Goal: Task Accomplishment & Management: Manage account settings

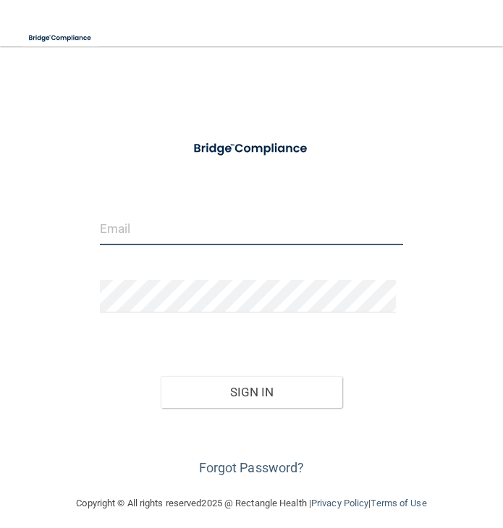
click at [130, 233] on input "email" at bounding box center [251, 229] width 303 height 33
click at [149, 230] on input "email" at bounding box center [251, 229] width 303 height 33
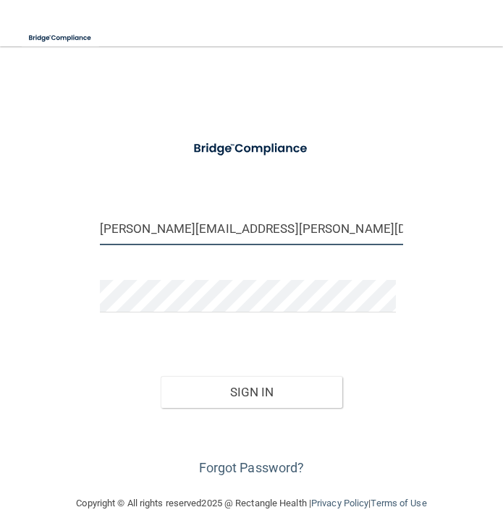
type input "[PERSON_NAME][EMAIL_ADDRESS][PERSON_NAME][DOMAIN_NAME]"
click at [161, 376] on button "Sign In" at bounding box center [252, 392] width 182 height 32
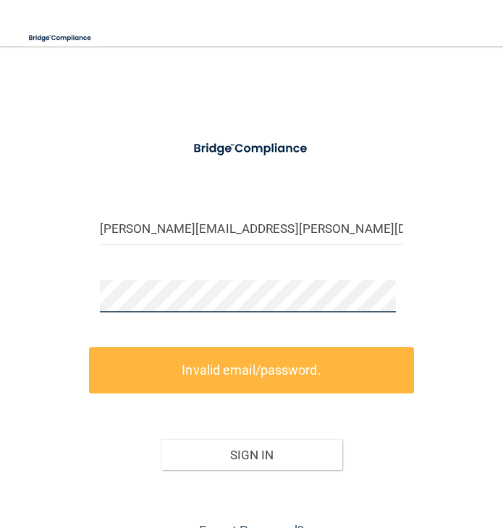
click at [68, 300] on div "[PERSON_NAME][EMAIL_ADDRESS][PERSON_NAME][DOMAIN_NAME] Invalid email/password. …" at bounding box center [251, 302] width 474 height 482
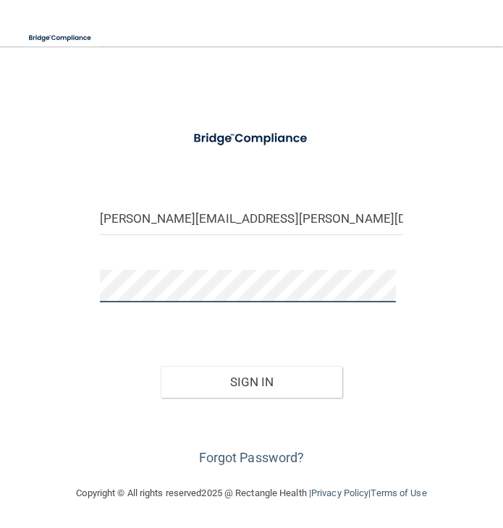
scroll to position [9, 0]
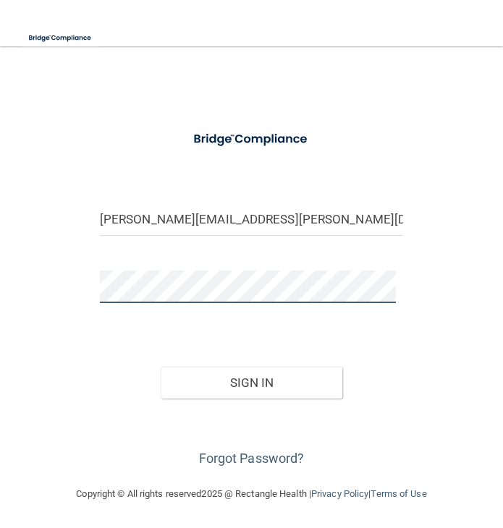
click at [161, 367] on button "Sign In" at bounding box center [252, 383] width 182 height 32
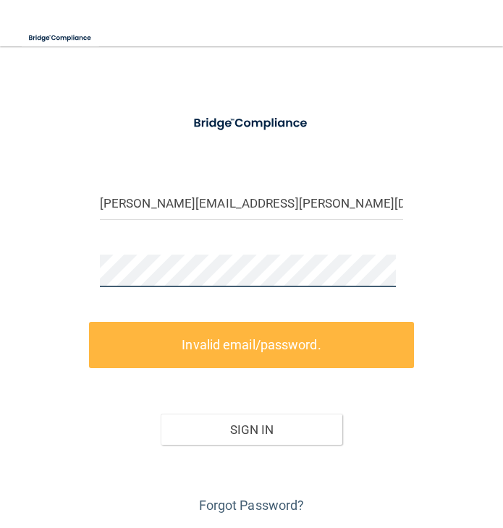
scroll to position [0, 0]
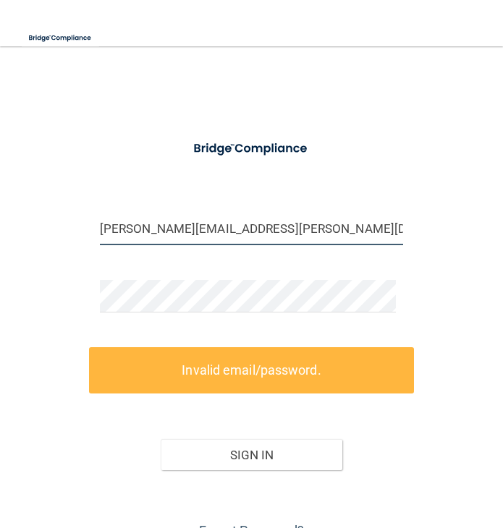
drag, startPoint x: 315, startPoint y: 233, endPoint x: 41, endPoint y: 224, distance: 273.7
click at [41, 224] on div "[PERSON_NAME][EMAIL_ADDRESS][PERSON_NAME][DOMAIN_NAME] Invalid email/password. …" at bounding box center [251, 302] width 474 height 482
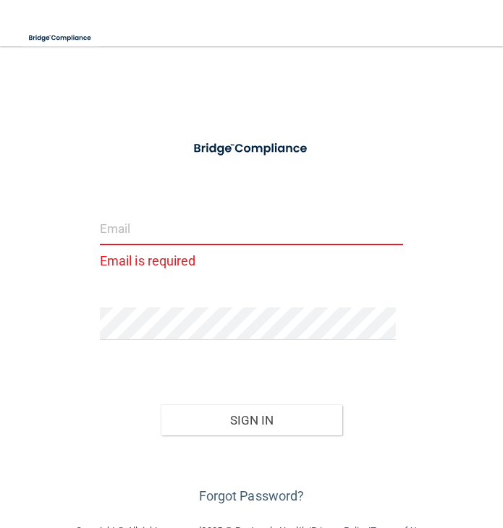
click at [123, 233] on input "email" at bounding box center [251, 229] width 303 height 33
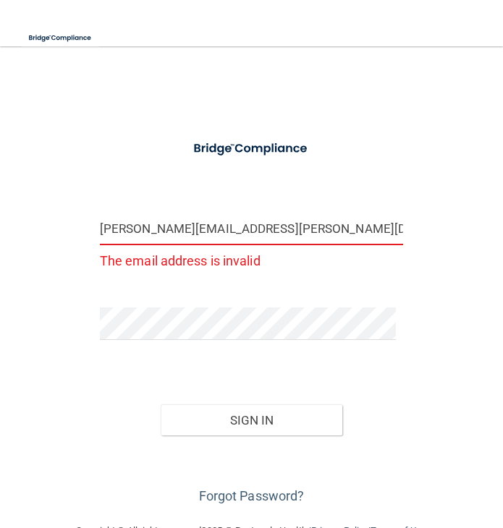
type input "[PERSON_NAME][EMAIL_ADDRESS][PERSON_NAME][DOMAIN_NAME]"
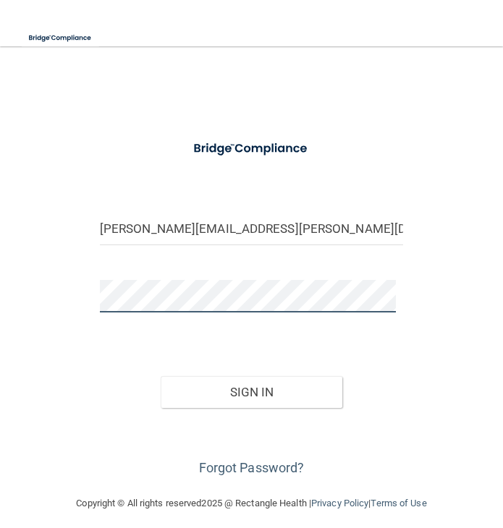
click at [65, 295] on div "[PERSON_NAME][EMAIL_ADDRESS][PERSON_NAME][DOMAIN_NAME] Invalid email/password. …" at bounding box center [251, 271] width 474 height 420
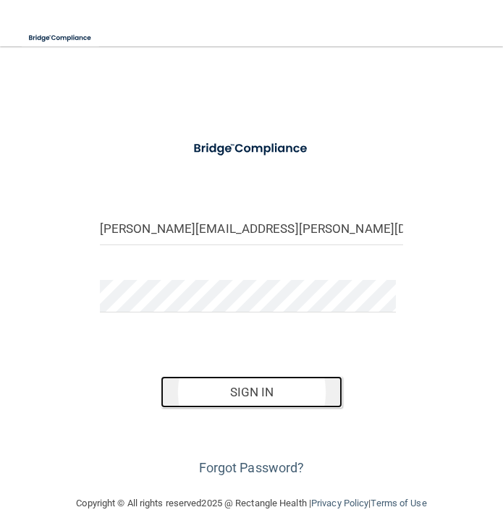
click at [211, 386] on button "Sign In" at bounding box center [252, 392] width 182 height 32
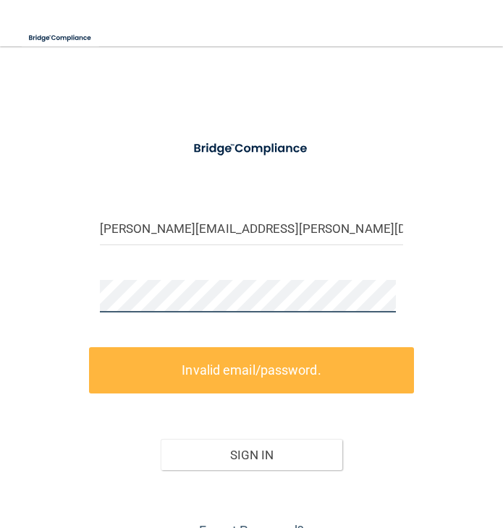
click at [54, 294] on div "[PERSON_NAME][EMAIL_ADDRESS][PERSON_NAME][DOMAIN_NAME] Invalid email/password. …" at bounding box center [251, 302] width 474 height 482
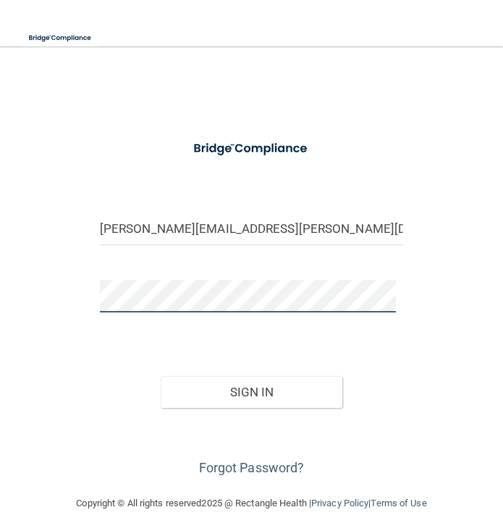
click at [161, 376] on button "Sign In" at bounding box center [252, 392] width 182 height 32
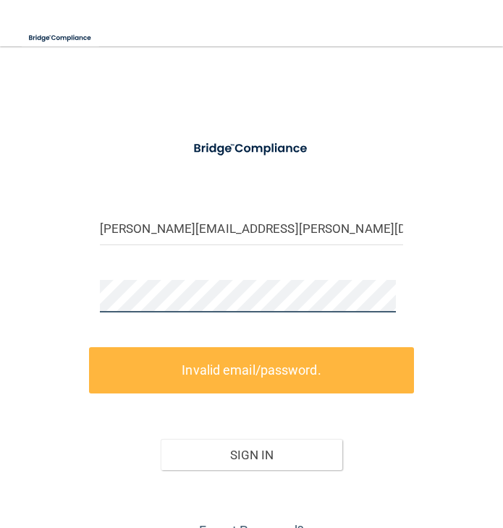
click at [85, 300] on div "[PERSON_NAME][EMAIL_ADDRESS][PERSON_NAME][DOMAIN_NAME] Invalid email/password. …" at bounding box center [251, 302] width 474 height 482
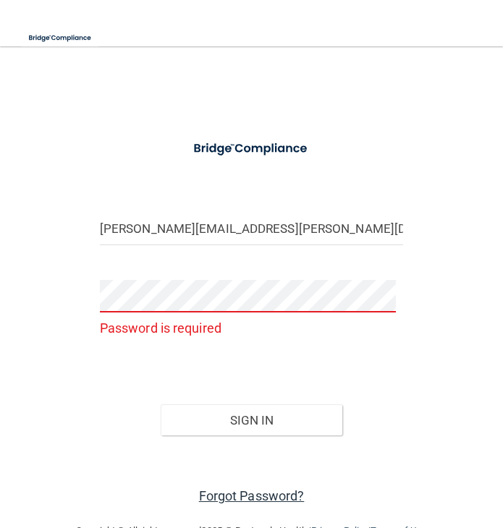
click at [206, 490] on link "Forgot Password?" at bounding box center [252, 496] width 106 height 15
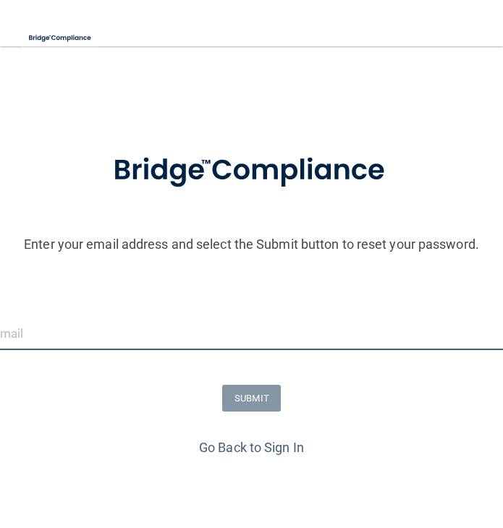
click at [55, 331] on input "email" at bounding box center [251, 334] width 517 height 33
type input "[PERSON_NAME][EMAIL_ADDRESS][PERSON_NAME][DOMAIN_NAME]"
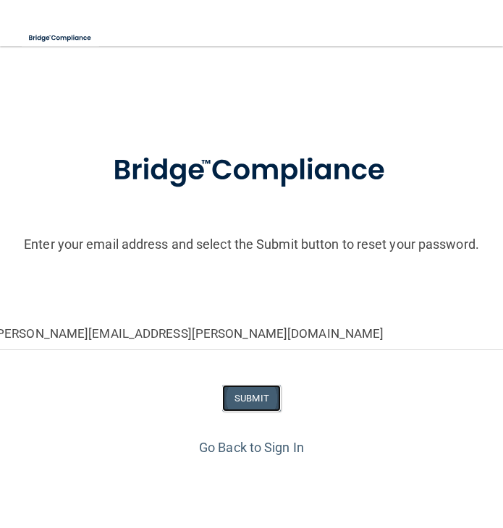
click at [247, 399] on button "SUBMIT" at bounding box center [251, 398] width 59 height 27
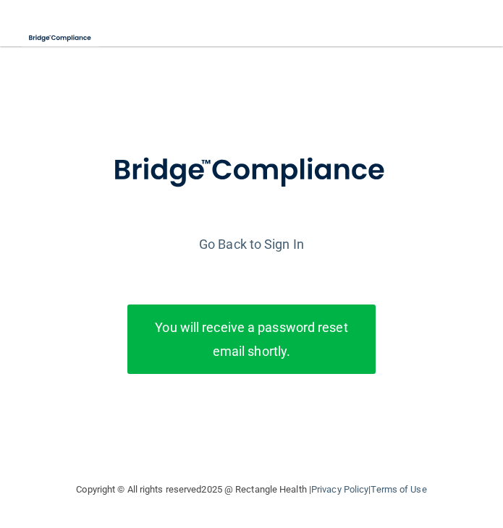
click at [85, 283] on div "Enter your email address and select the Submit button to reset your password. […" at bounding box center [251, 286] width 517 height 306
click at [54, 208] on div at bounding box center [251, 182] width 517 height 99
click at [260, 239] on link "Go Back to Sign In" at bounding box center [251, 244] width 105 height 15
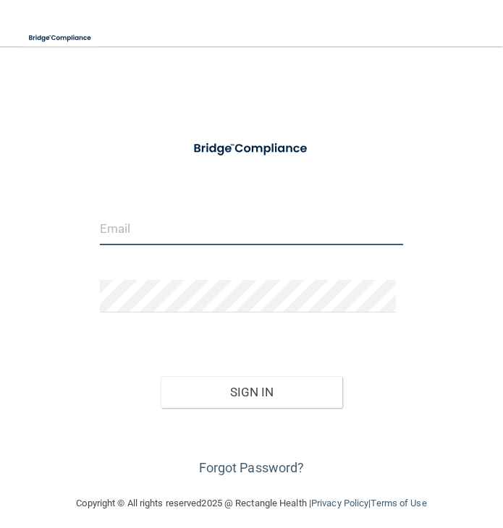
click at [210, 236] on input "email" at bounding box center [251, 229] width 303 height 33
type input "[PERSON_NAME][EMAIL_ADDRESS][PERSON_NAME][DOMAIN_NAME]"
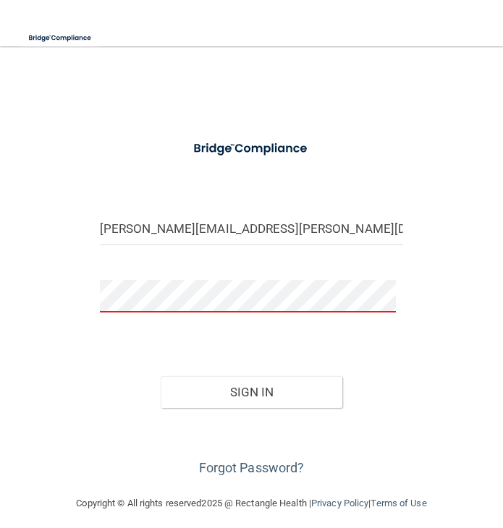
click at [53, 404] on div "[PERSON_NAME][EMAIL_ADDRESS][PERSON_NAME][DOMAIN_NAME] Invalid email/password. …" at bounding box center [251, 271] width 474 height 420
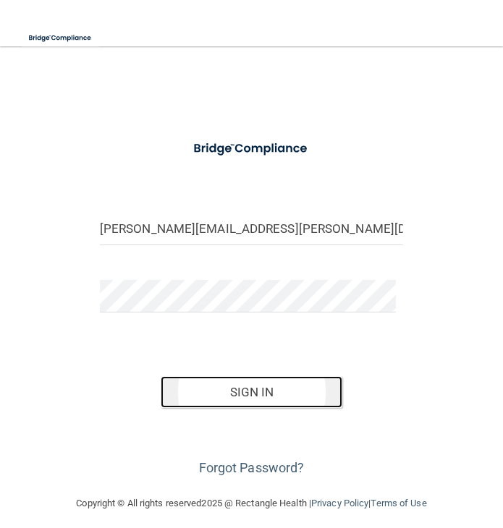
click at [278, 394] on button "Sign In" at bounding box center [252, 392] width 182 height 32
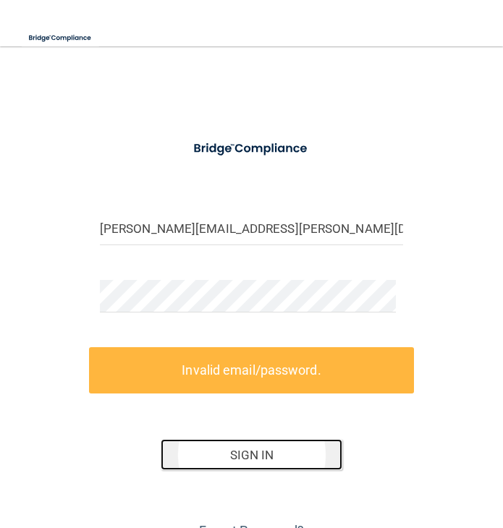
click at [250, 462] on button "Sign In" at bounding box center [252, 455] width 182 height 32
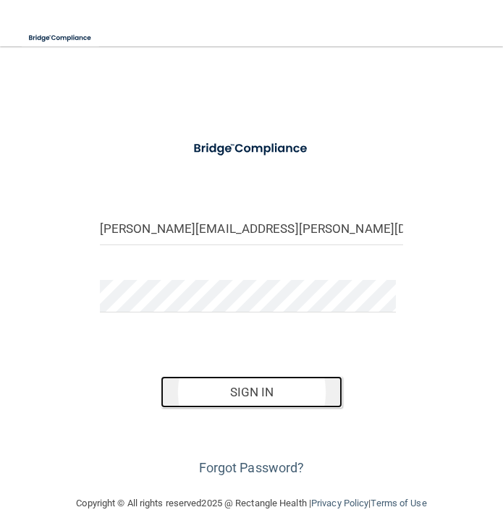
click at [223, 387] on button "Sign In" at bounding box center [252, 392] width 182 height 32
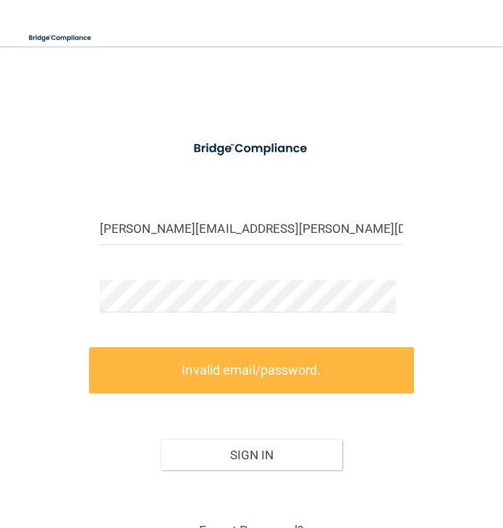
click at [30, 272] on div "[PERSON_NAME][EMAIL_ADDRESS][PERSON_NAME][DOMAIN_NAME] Invalid email/password. …" at bounding box center [251, 302] width 474 height 482
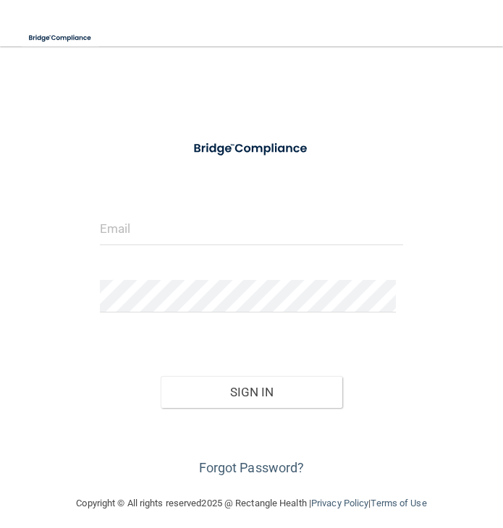
click at [69, 280] on div "Invalid email/password. You don't have permission to access that page. Sign In …" at bounding box center [251, 271] width 474 height 420
click at [225, 464] on link "Forgot Password?" at bounding box center [252, 467] width 106 height 15
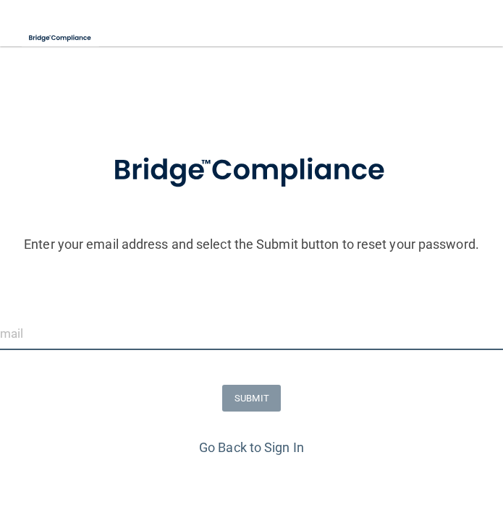
click at [140, 334] on input "email" at bounding box center [251, 334] width 517 height 33
